Goal: Task Accomplishment & Management: Manage account settings

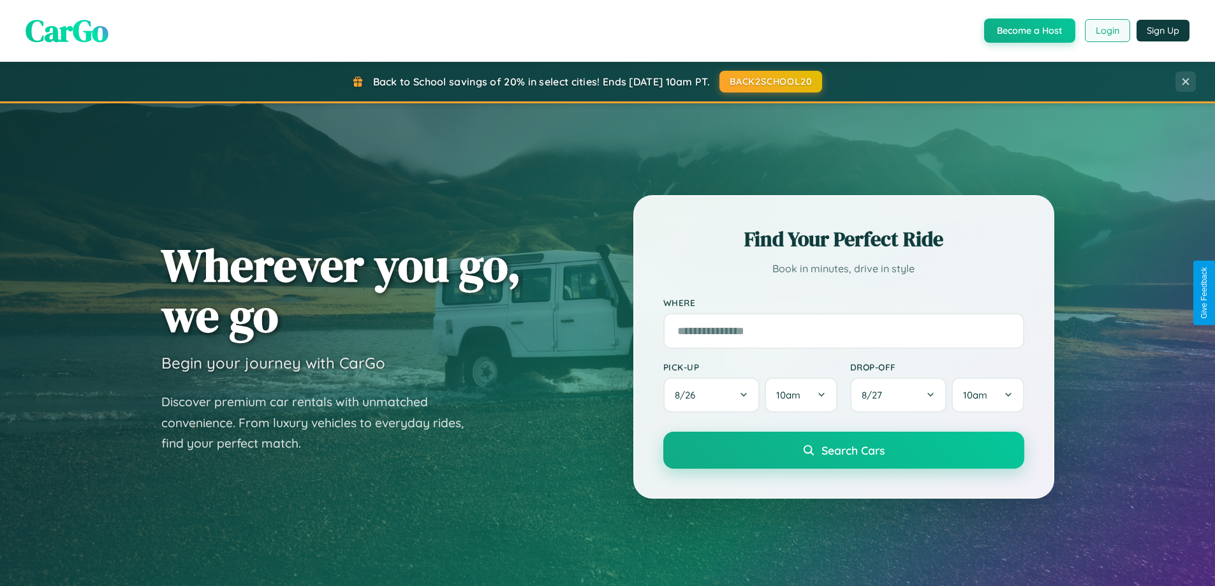
click at [1107, 31] on button "Login" at bounding box center [1107, 30] width 45 height 23
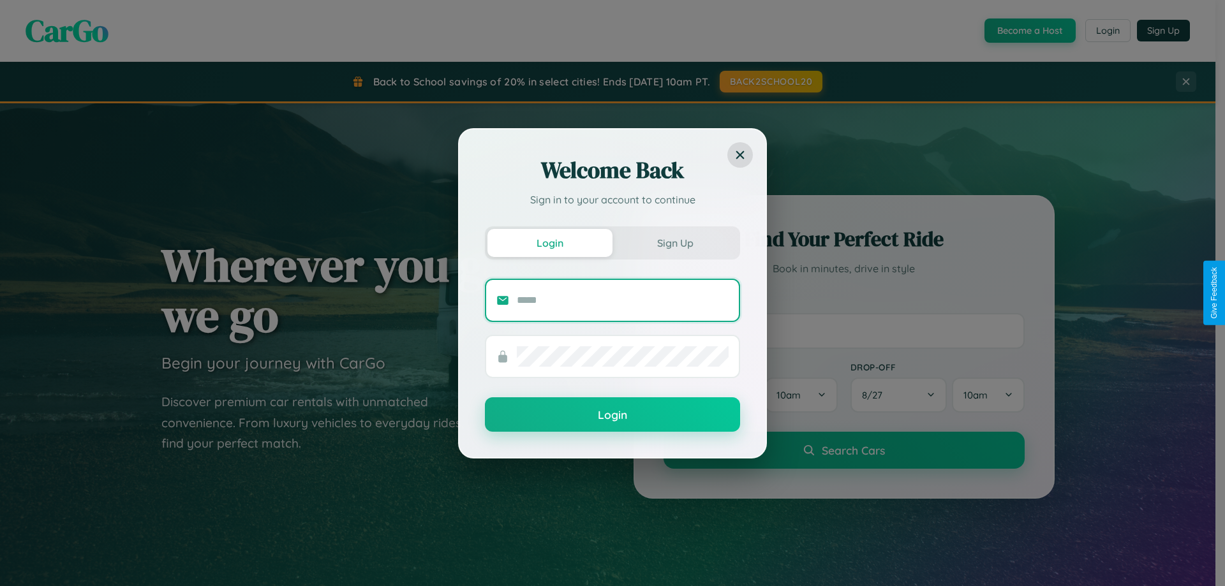
click at [623, 300] on input "text" at bounding box center [623, 300] width 212 height 20
type input "**********"
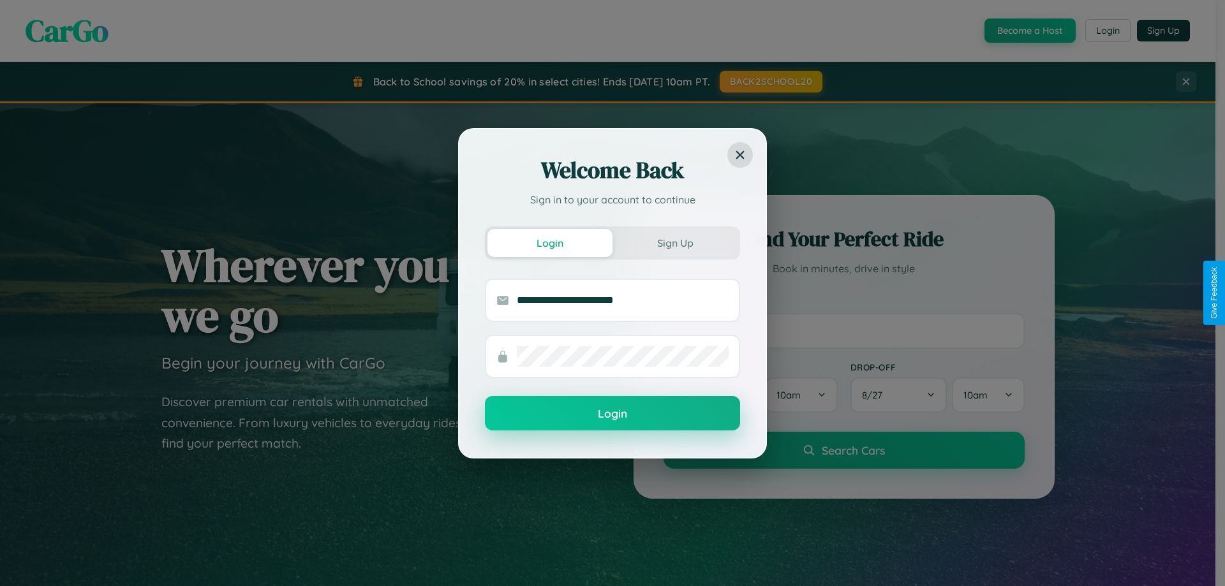
click at [612, 414] on button "Login" at bounding box center [612, 413] width 255 height 34
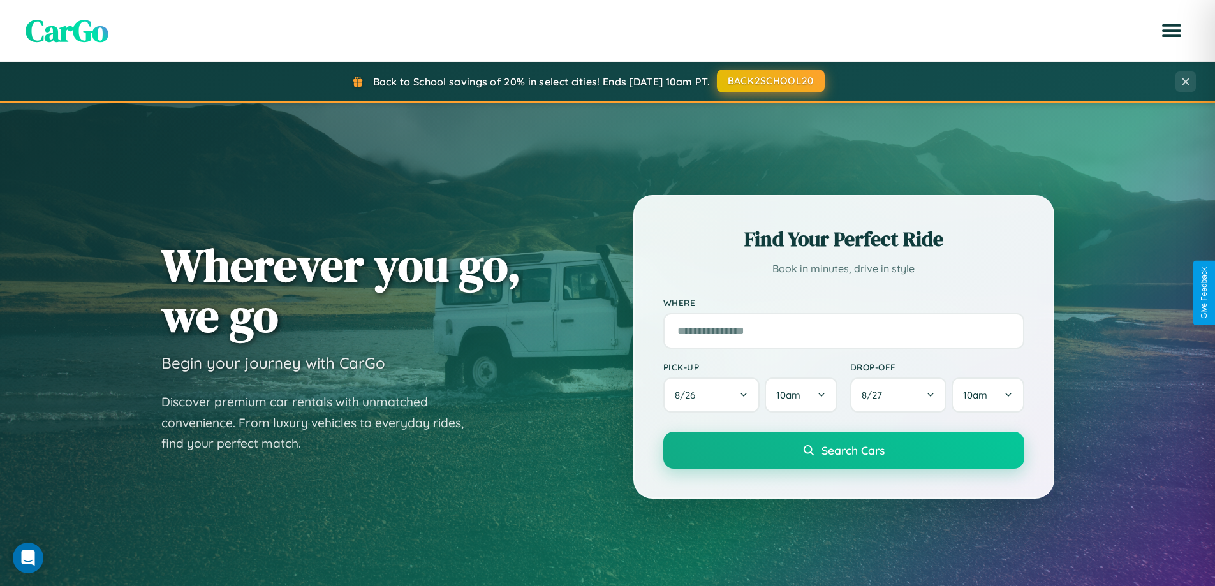
click at [770, 81] on button "BACK2SCHOOL20" at bounding box center [771, 81] width 108 height 23
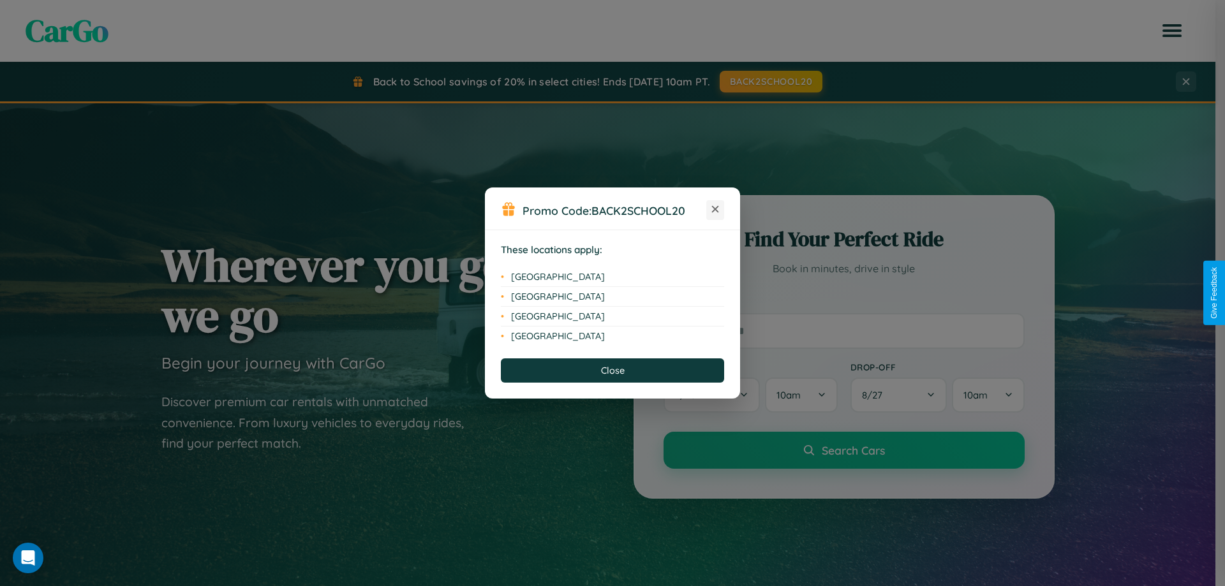
click at [715, 210] on icon at bounding box center [715, 209] width 7 height 7
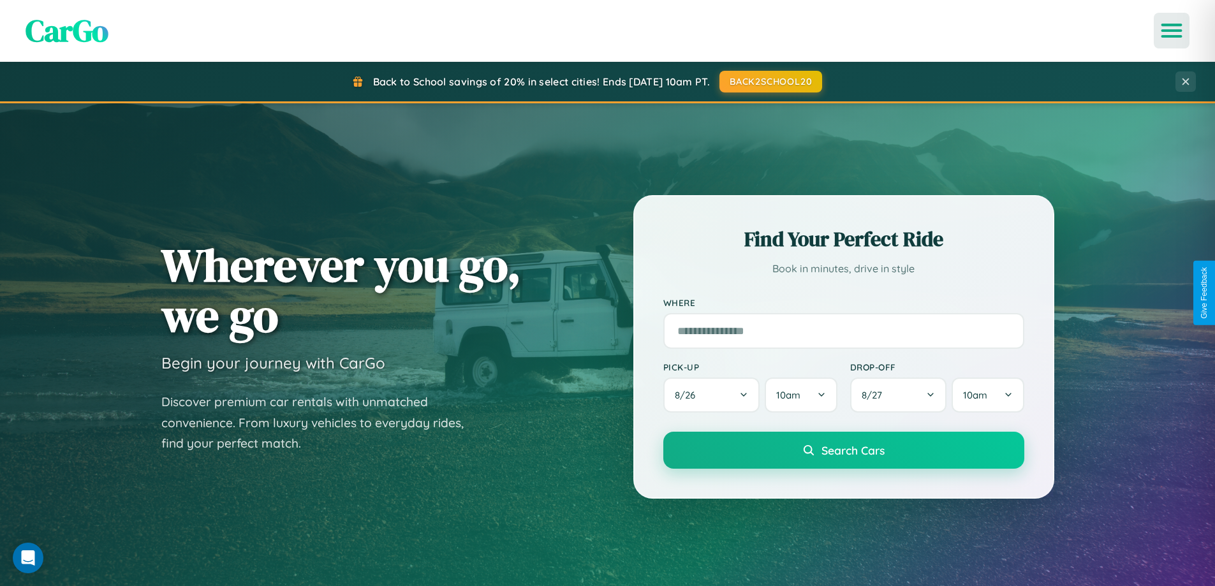
click at [1172, 31] on icon "Open menu" at bounding box center [1172, 30] width 18 height 11
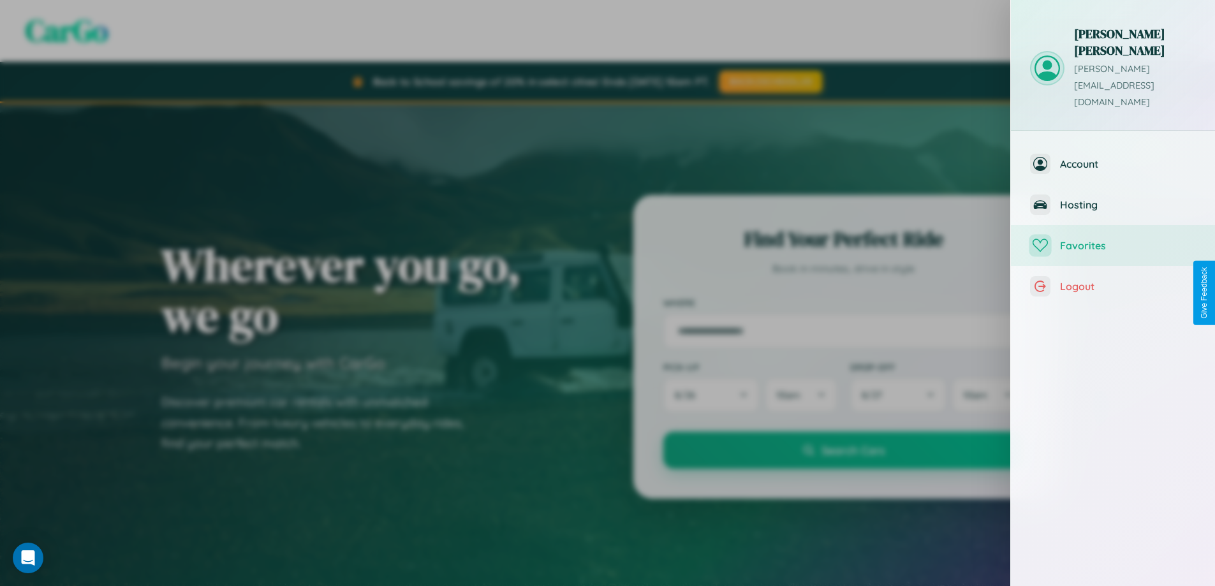
click at [1113, 239] on span "Favorites" at bounding box center [1128, 245] width 136 height 13
